Goal: Transaction & Acquisition: Purchase product/service

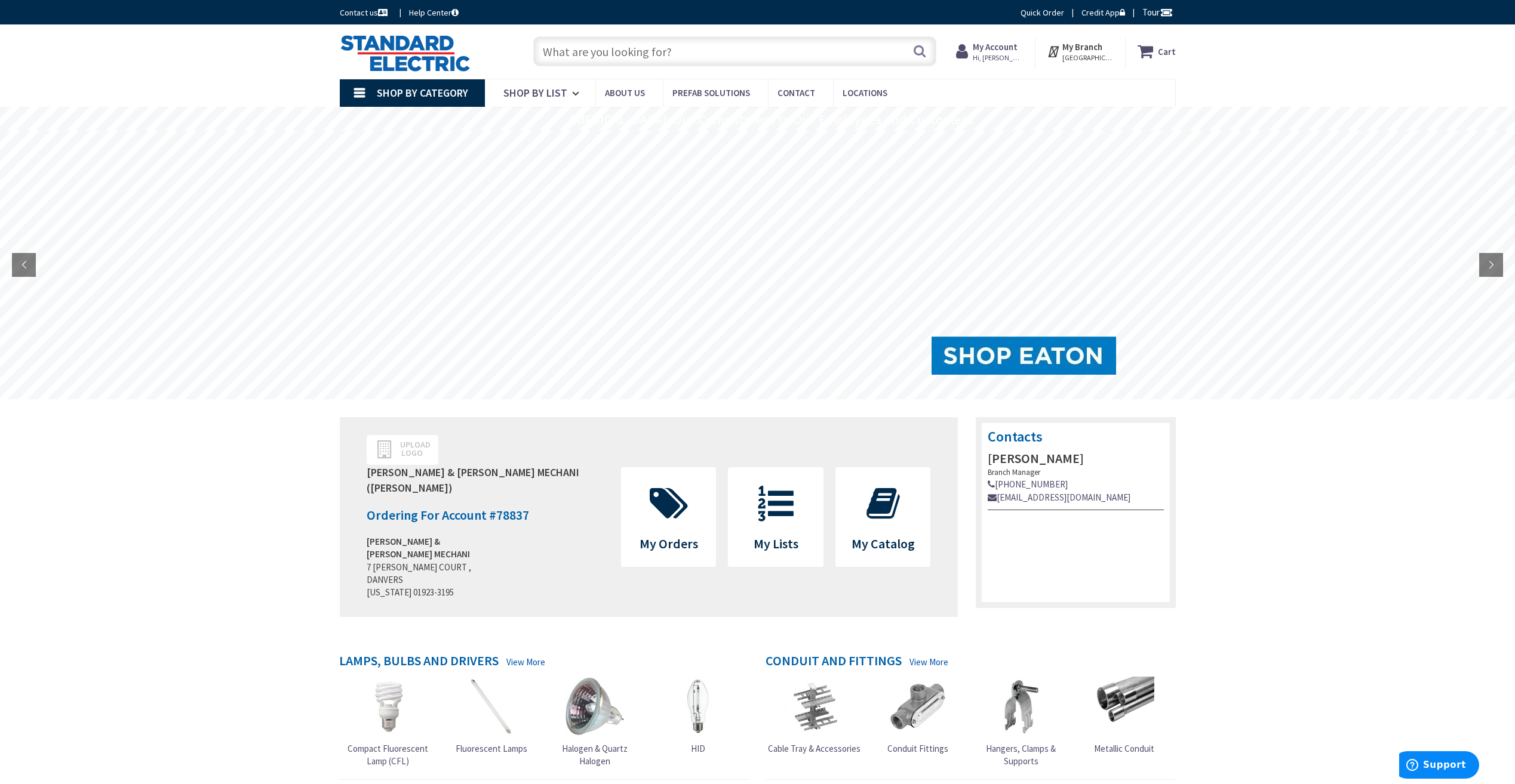
click at [368, 90] on link "Shop By Category" at bounding box center [412, 93] width 145 height 27
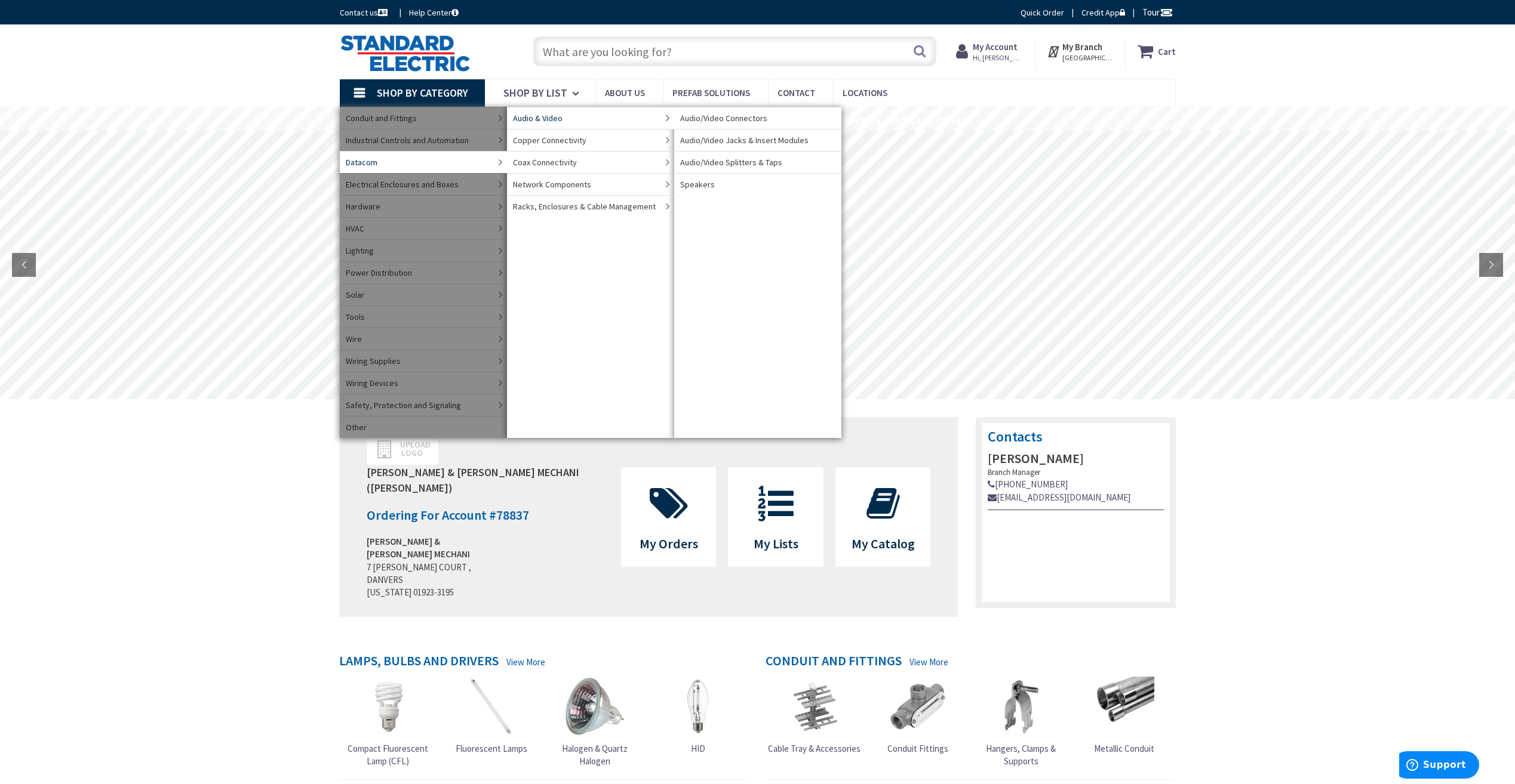
click at [535, 118] on span "Audio & Video" at bounding box center [538, 118] width 50 height 12
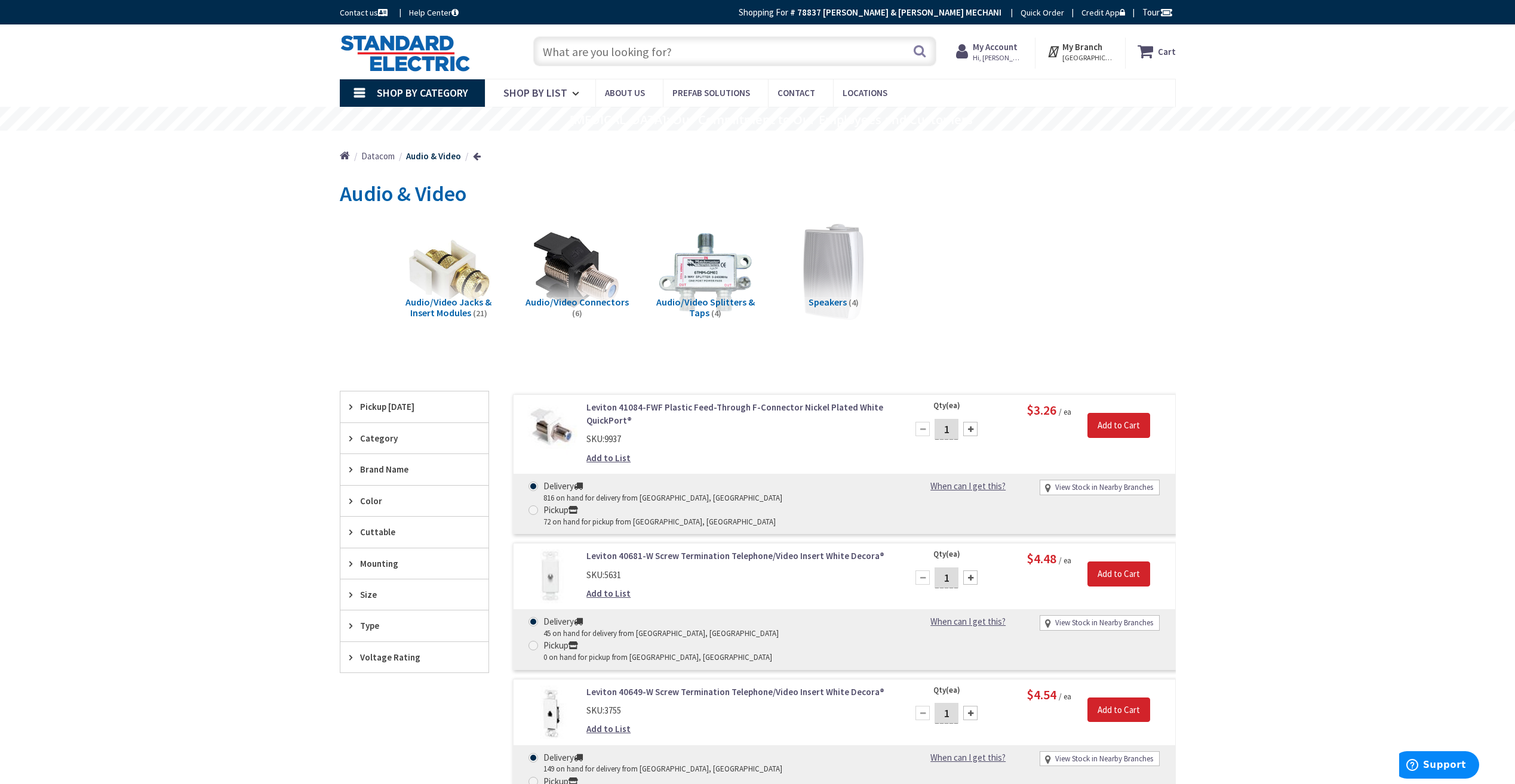
click at [609, 56] on input "text" at bounding box center [735, 51] width 403 height 30
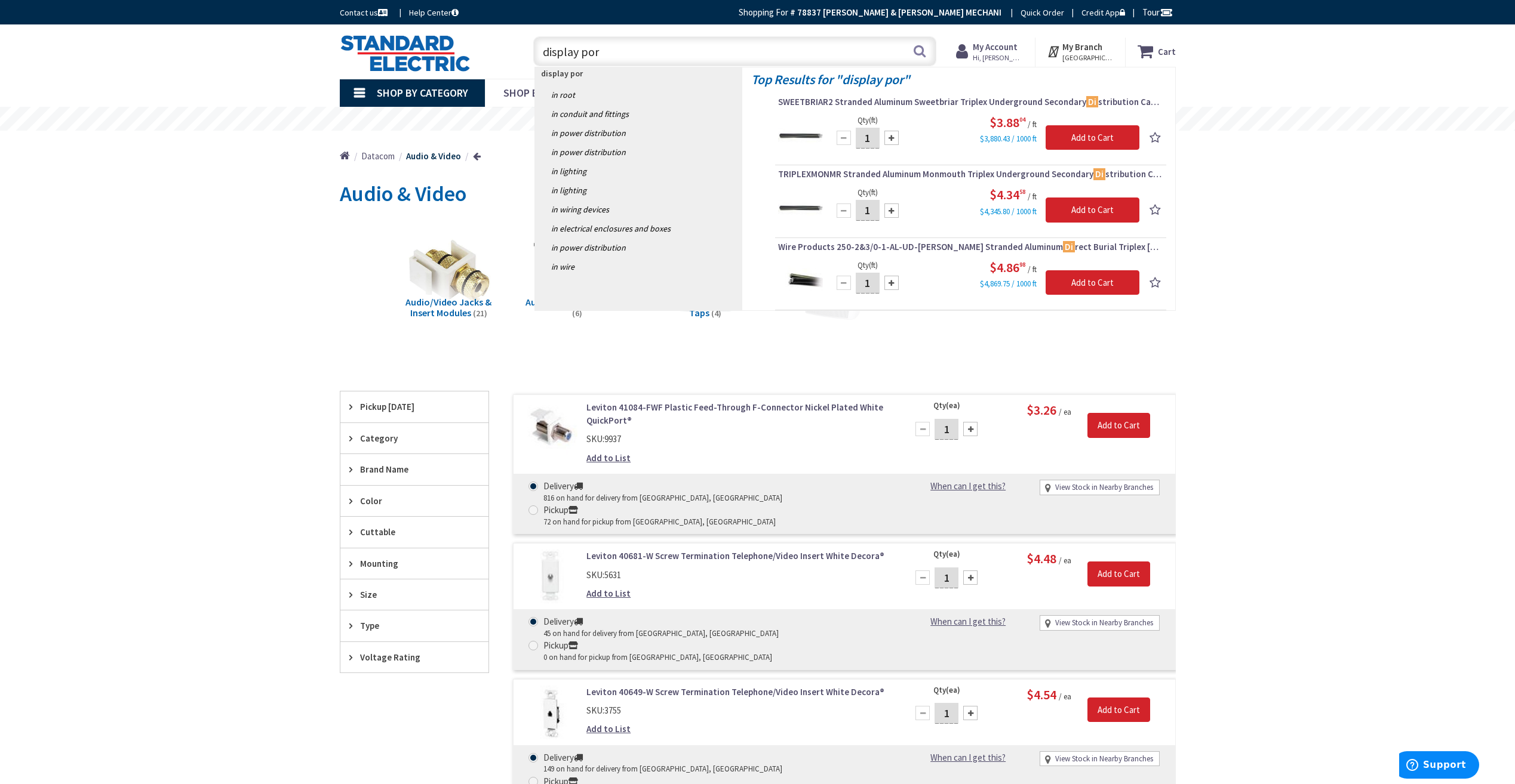
type input "display port"
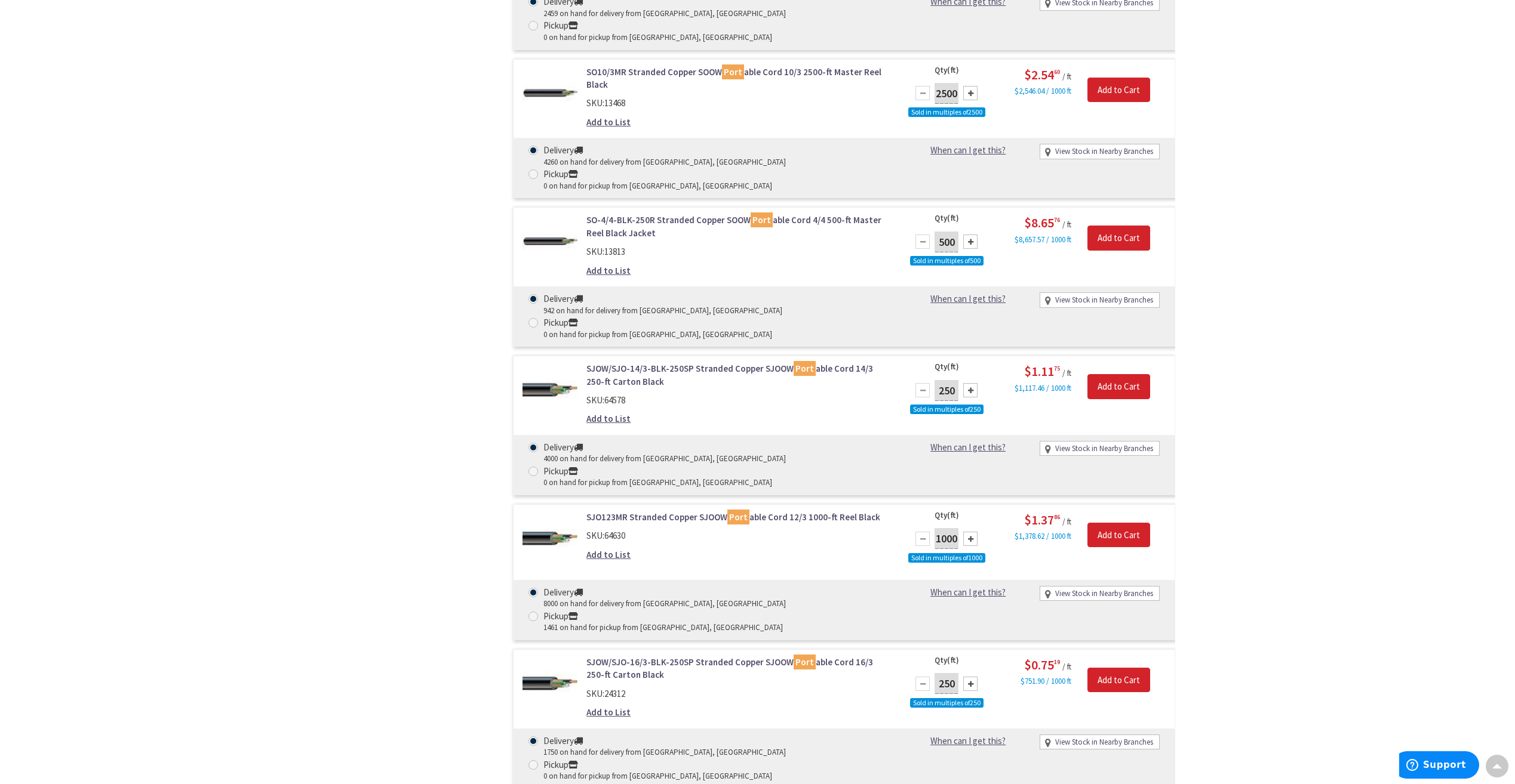
scroll to position [19877, 0]
